Goal: Information Seeking & Learning: Learn about a topic

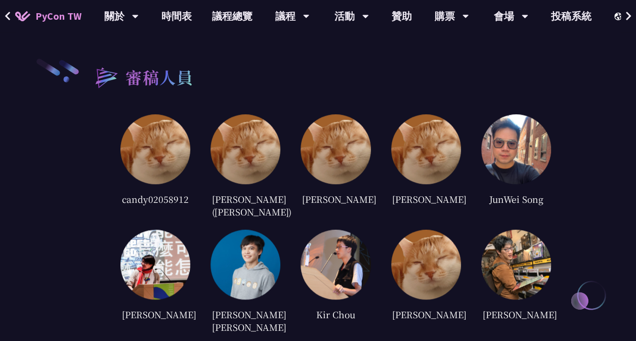
scroll to position [2277, 0]
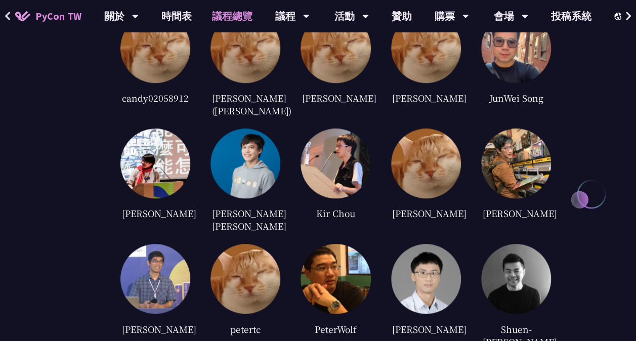
click at [255, 16] on link "議程總覽" at bounding box center [232, 16] width 61 height 32
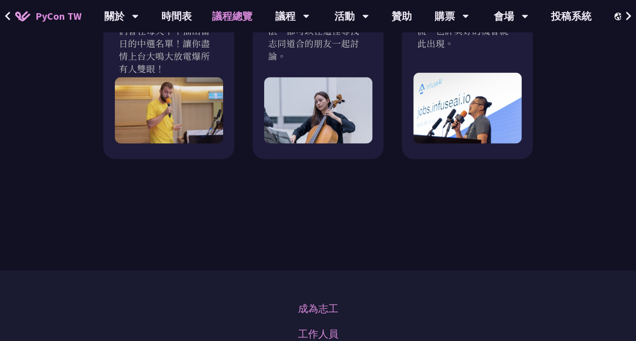
scroll to position [1063, 0]
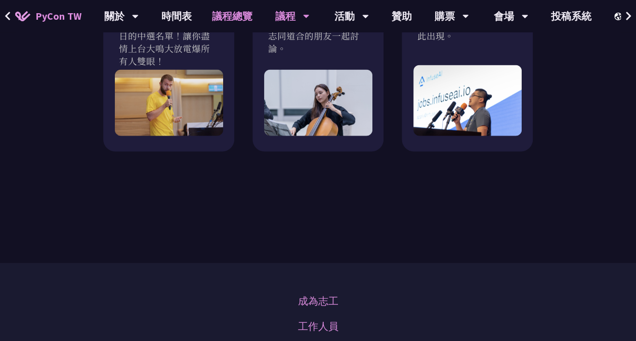
click at [311, 18] on div "議程 主題演講 一般演講 專業課程 Panel Discussion 海報展 Young Inspires" at bounding box center [293, 16] width 60 height 32
click at [306, 17] on icon at bounding box center [306, 16] width 7 height 10
click at [290, 16] on div "議程" at bounding box center [292, 16] width 34 height 32
click at [301, 11] on div "議程" at bounding box center [292, 16] width 34 height 32
click at [178, 11] on link "時間表" at bounding box center [176, 16] width 51 height 32
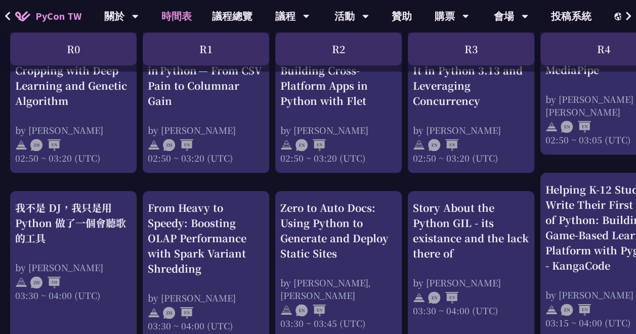
scroll to position [506, 0]
